Goal: Information Seeking & Learning: Learn about a topic

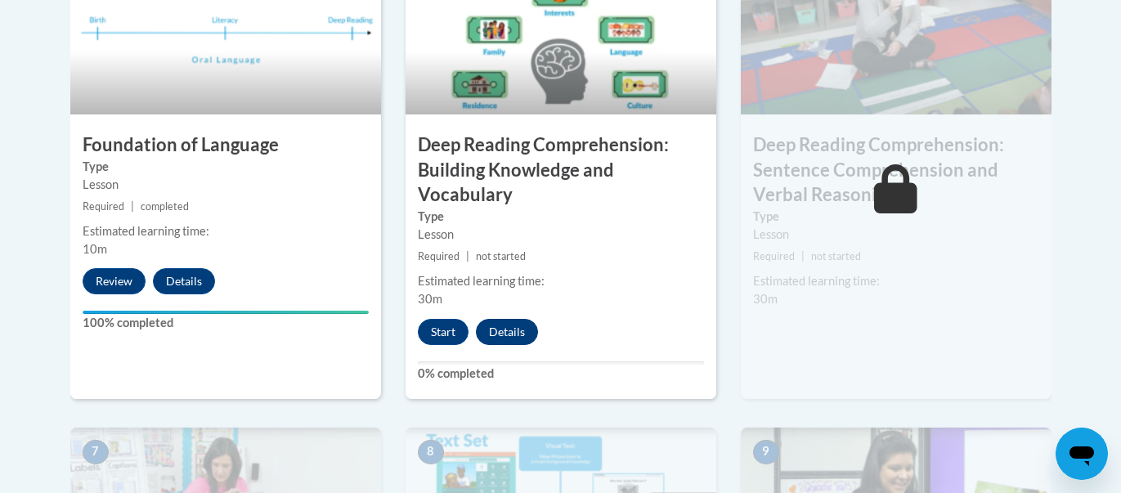
scroll to position [1047, 0]
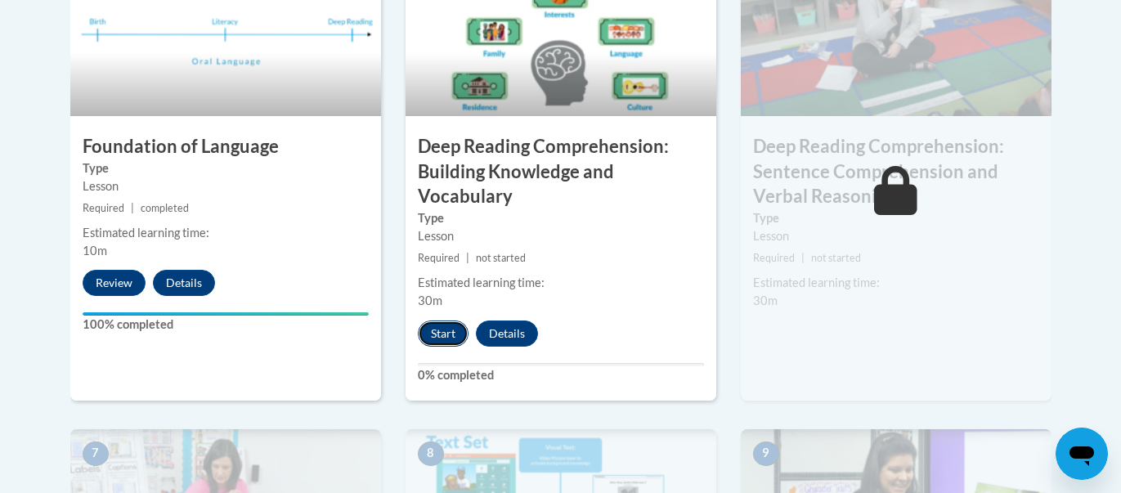
click at [434, 329] on button "Start" at bounding box center [443, 333] width 51 height 26
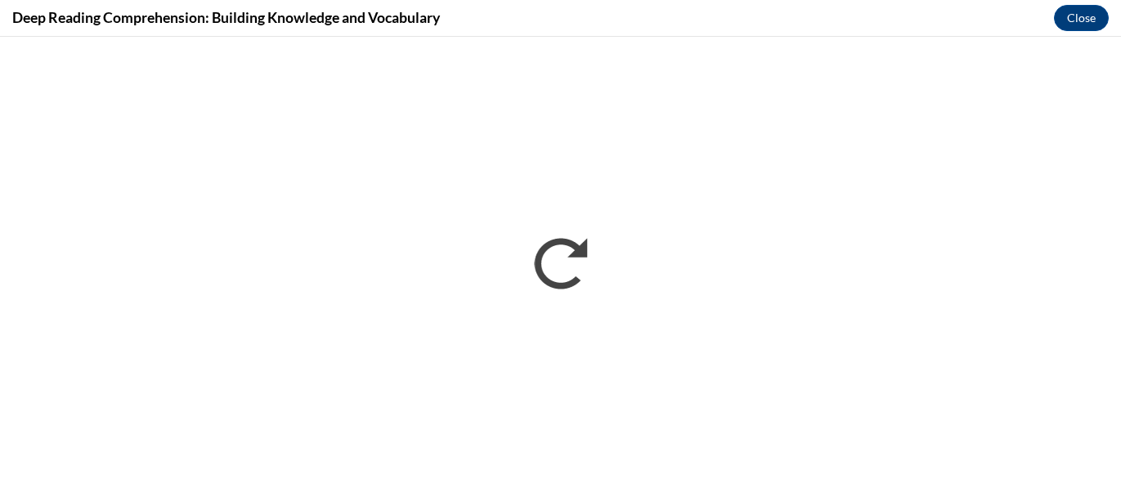
scroll to position [0, 0]
